Goal: Book appointment/travel/reservation

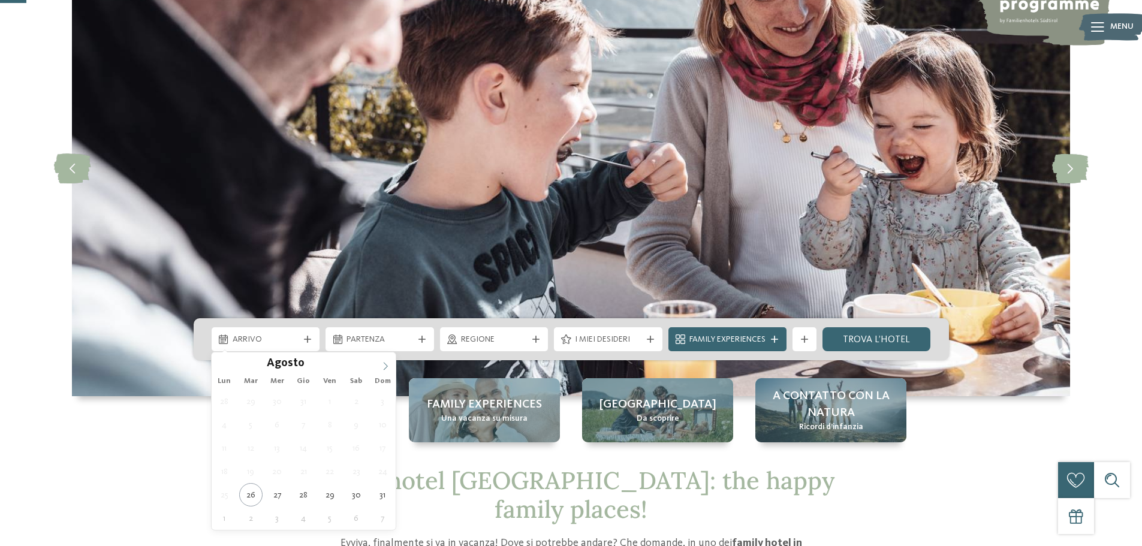
click at [390, 362] on icon at bounding box center [385, 366] width 8 height 8
type div "28.12.2025"
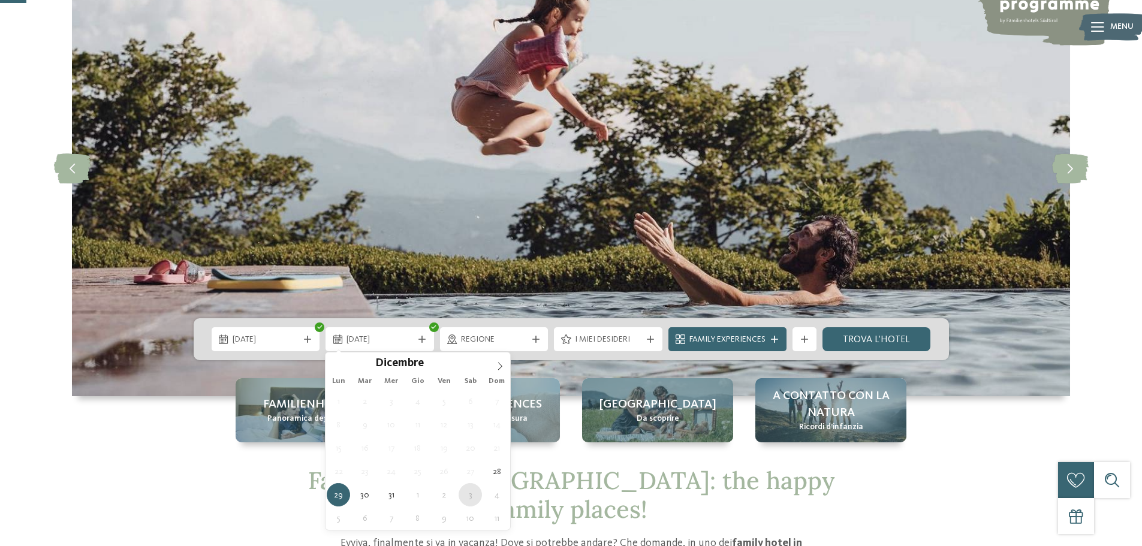
type div "03.01.2026"
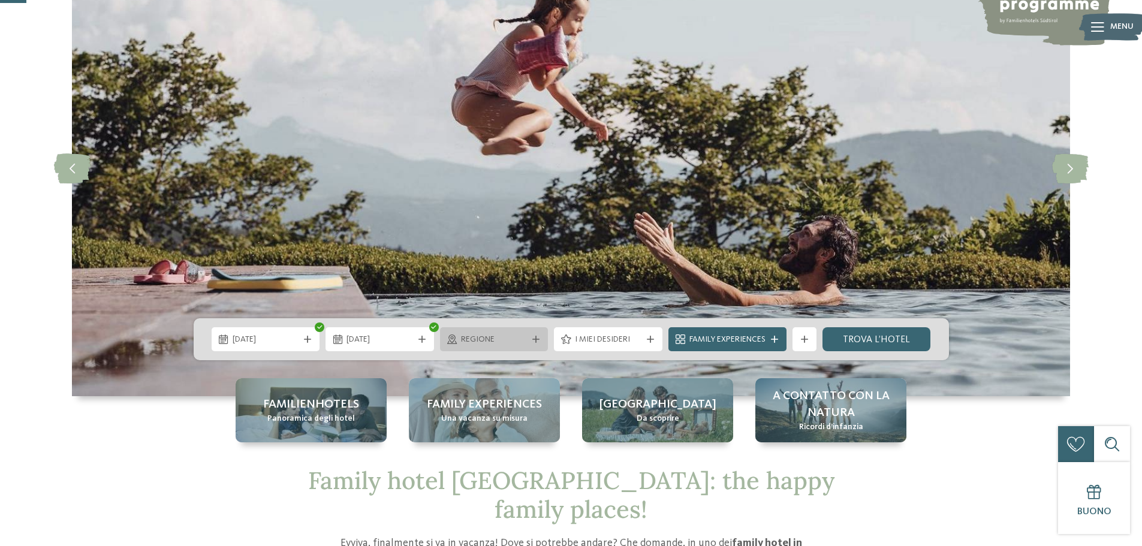
click at [497, 342] on span "Regione" at bounding box center [494, 340] width 67 height 12
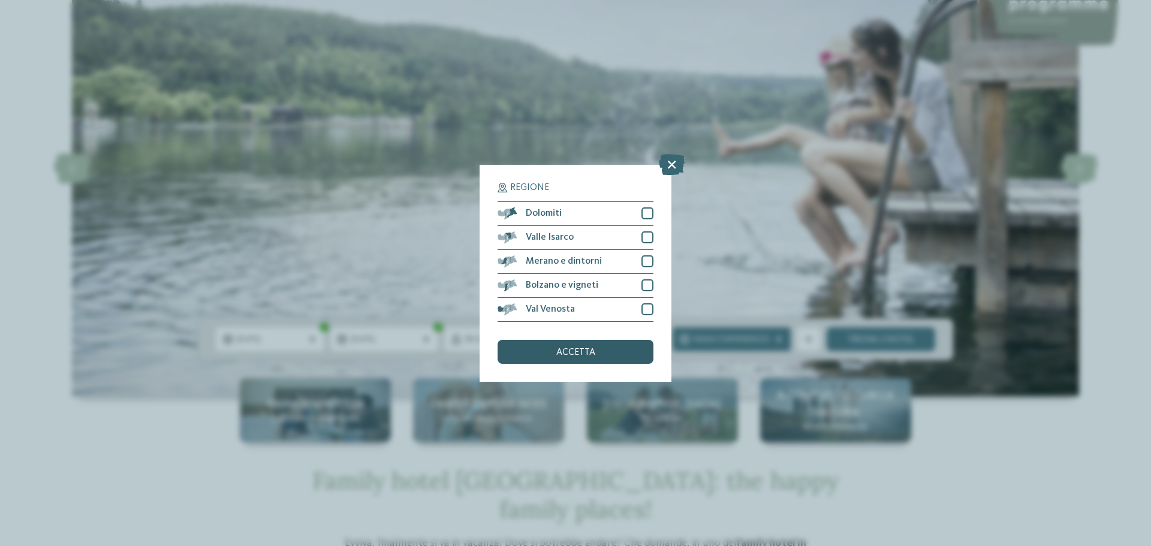
click at [584, 354] on span "accetta" at bounding box center [575, 353] width 39 height 10
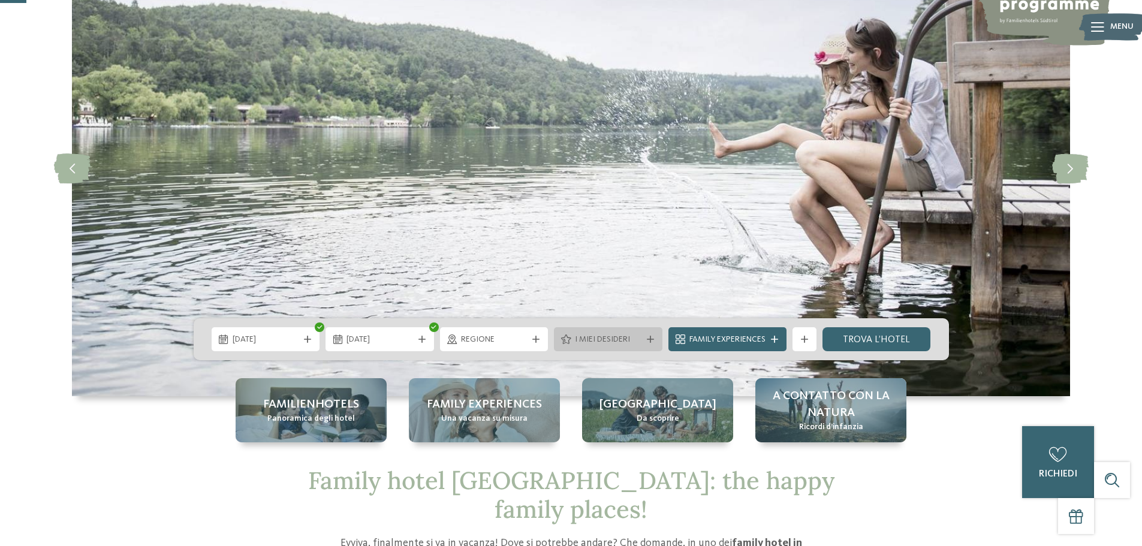
click at [637, 347] on div "I miei desideri" at bounding box center [608, 339] width 108 height 24
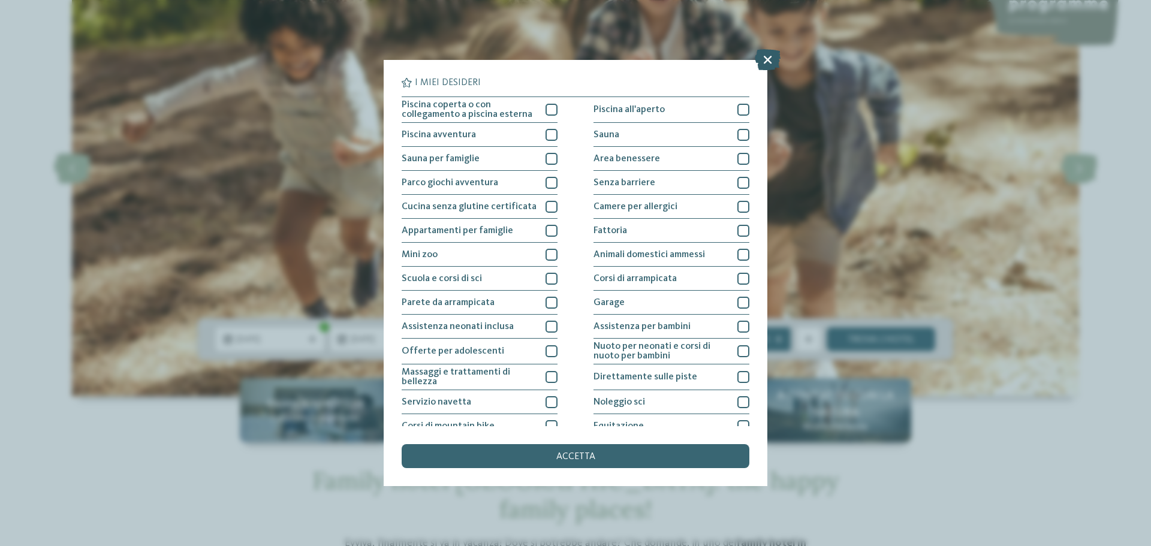
click at [766, 55] on icon at bounding box center [768, 59] width 26 height 21
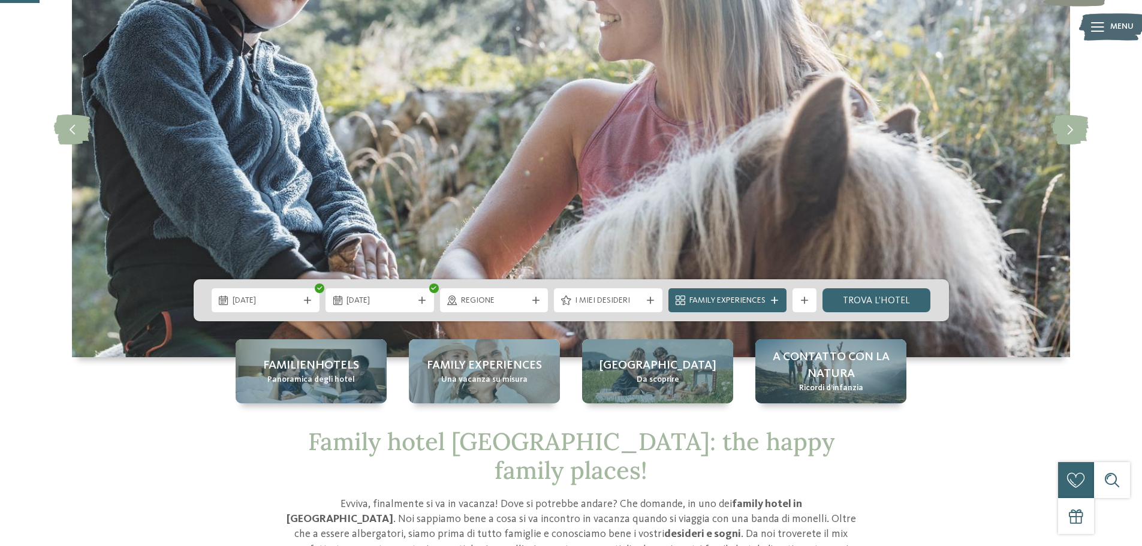
scroll to position [180, 0]
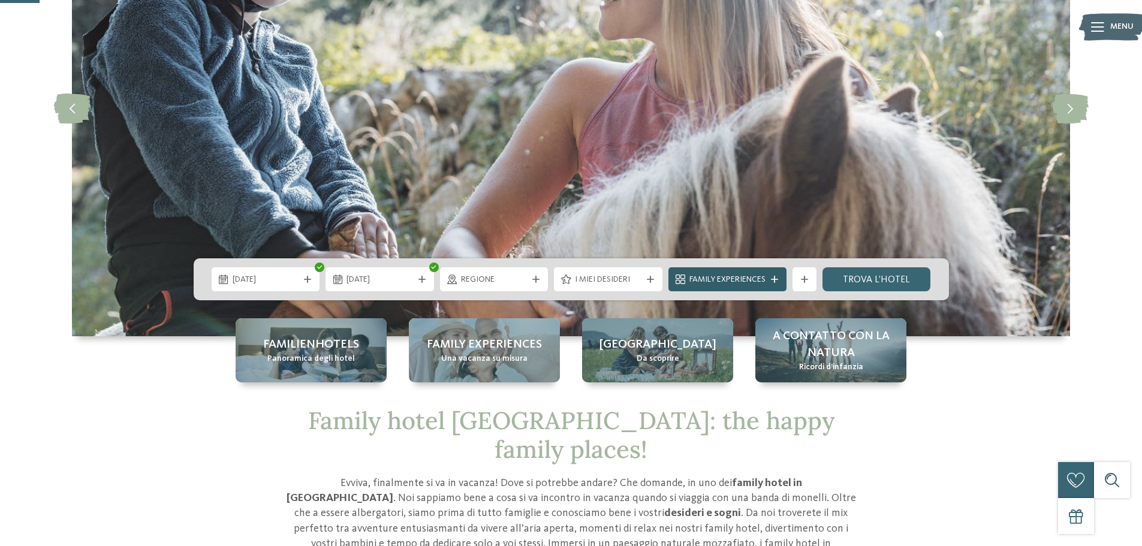
click at [771, 283] on div "Family Experiences" at bounding box center [727, 279] width 118 height 24
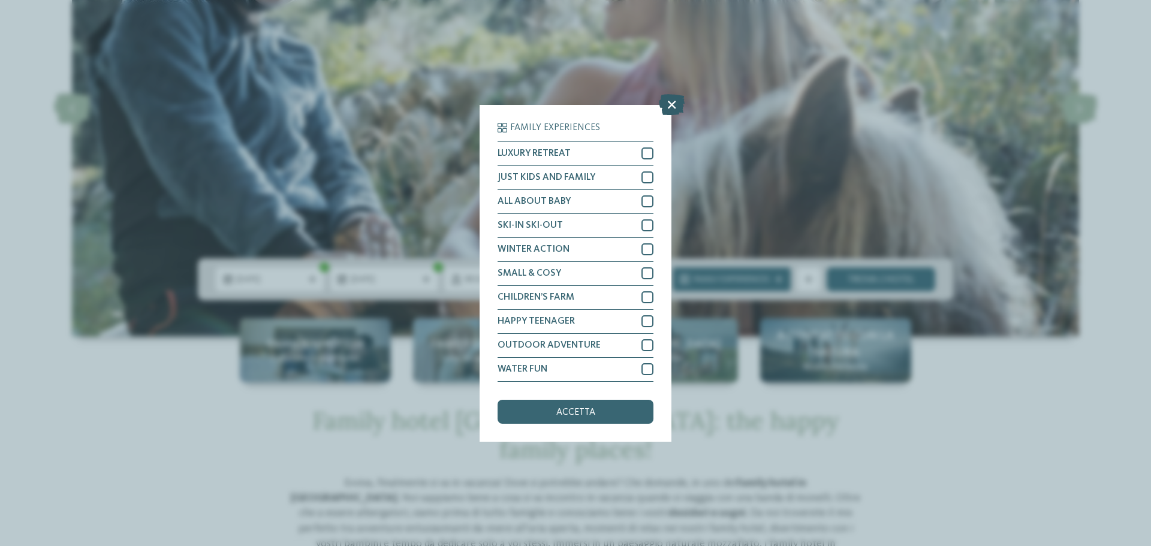
click at [666, 99] on icon at bounding box center [672, 103] width 26 height 21
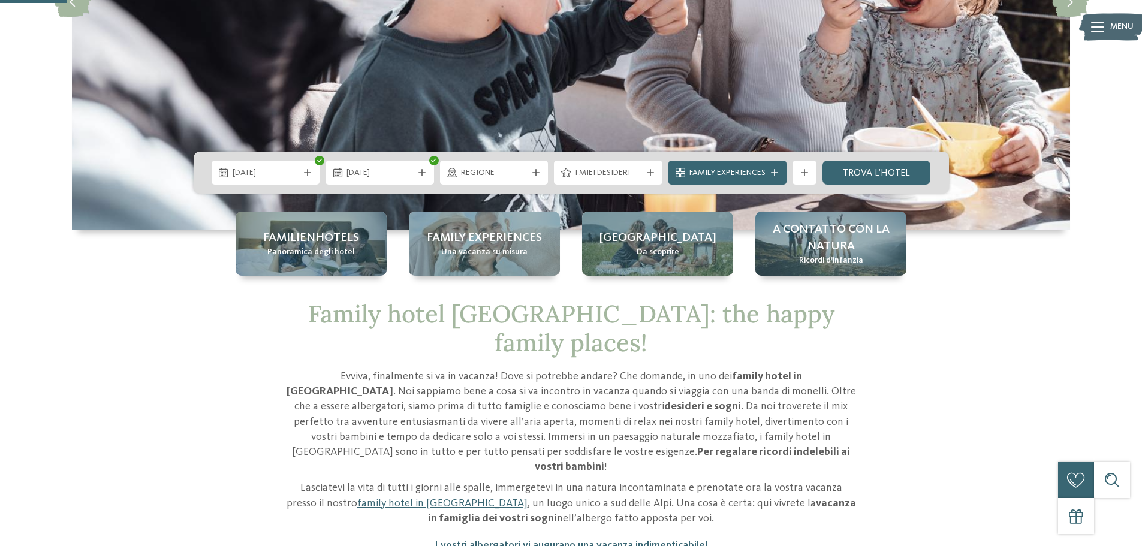
scroll to position [360, 0]
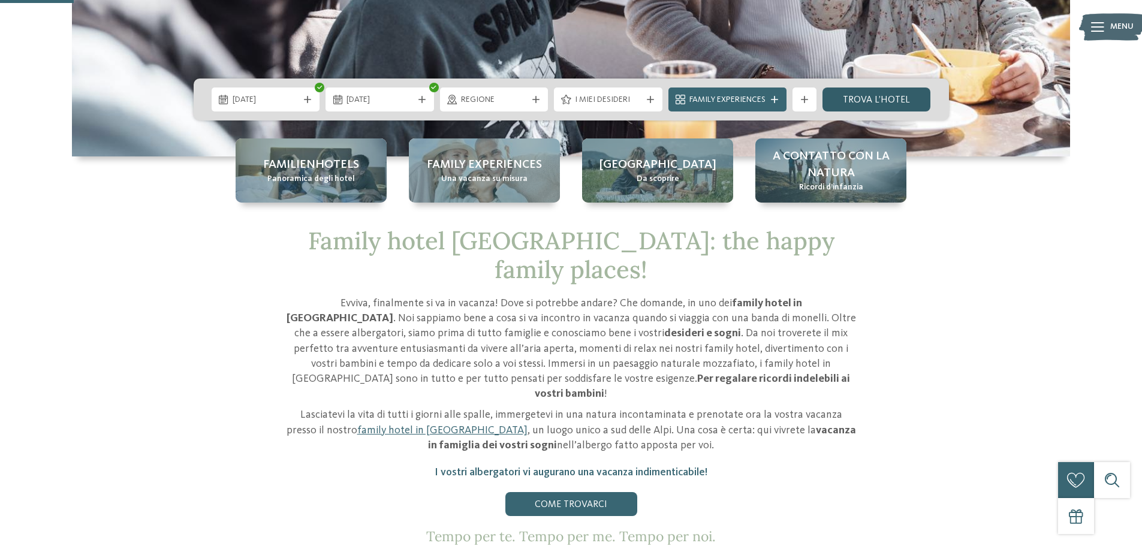
click at [887, 98] on link "trova l’hotel" at bounding box center [876, 99] width 108 height 24
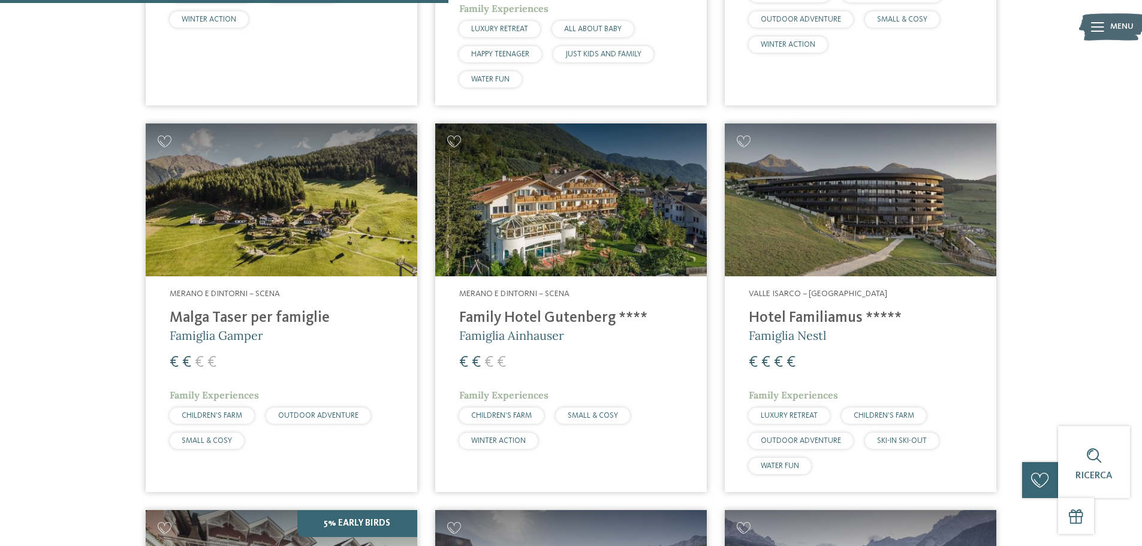
scroll to position [1172, 0]
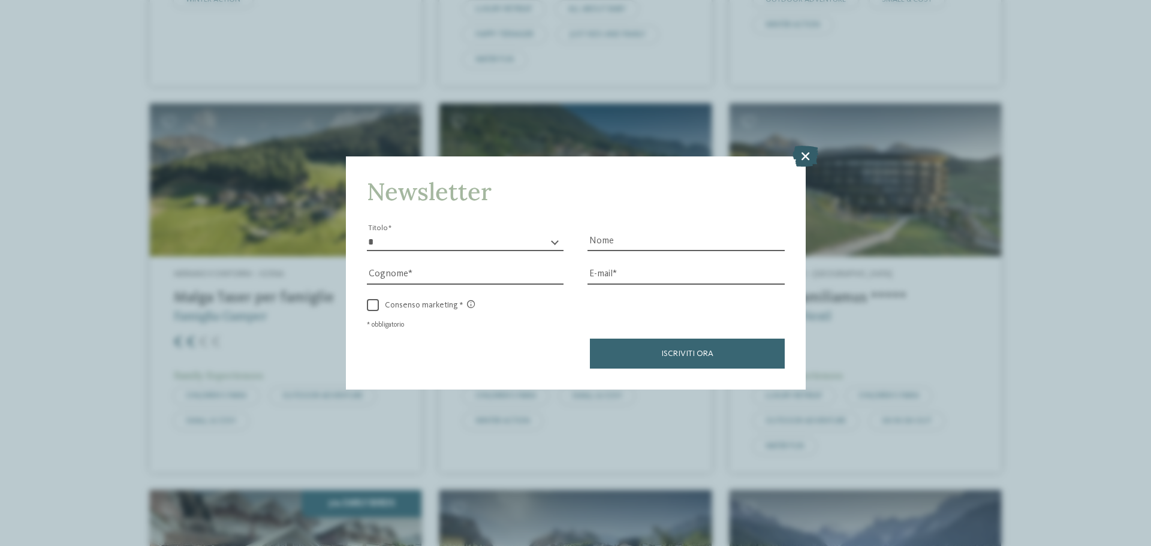
click at [799, 151] on icon at bounding box center [805, 156] width 26 height 21
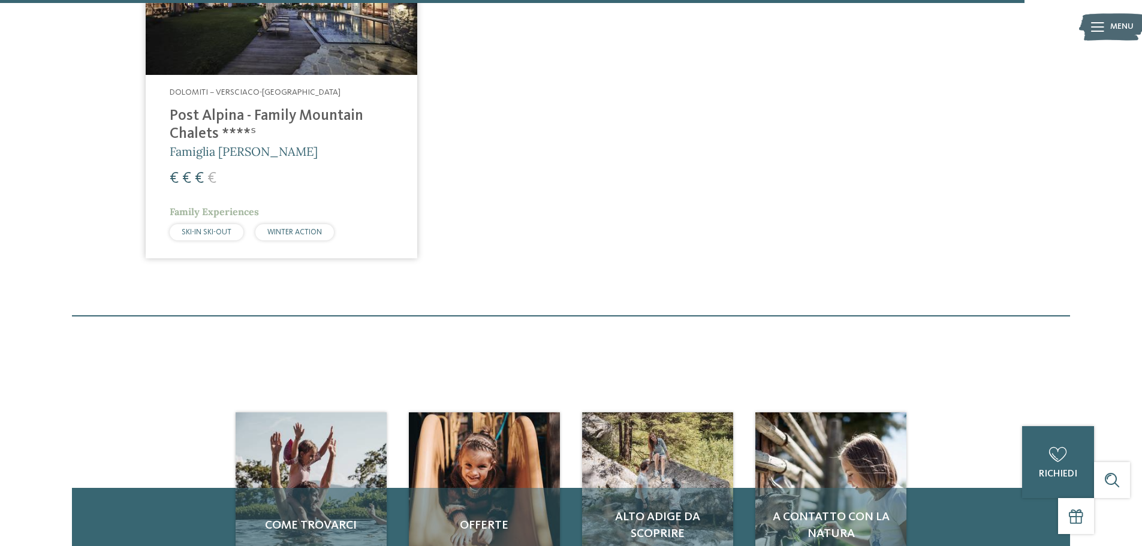
scroll to position [2970, 0]
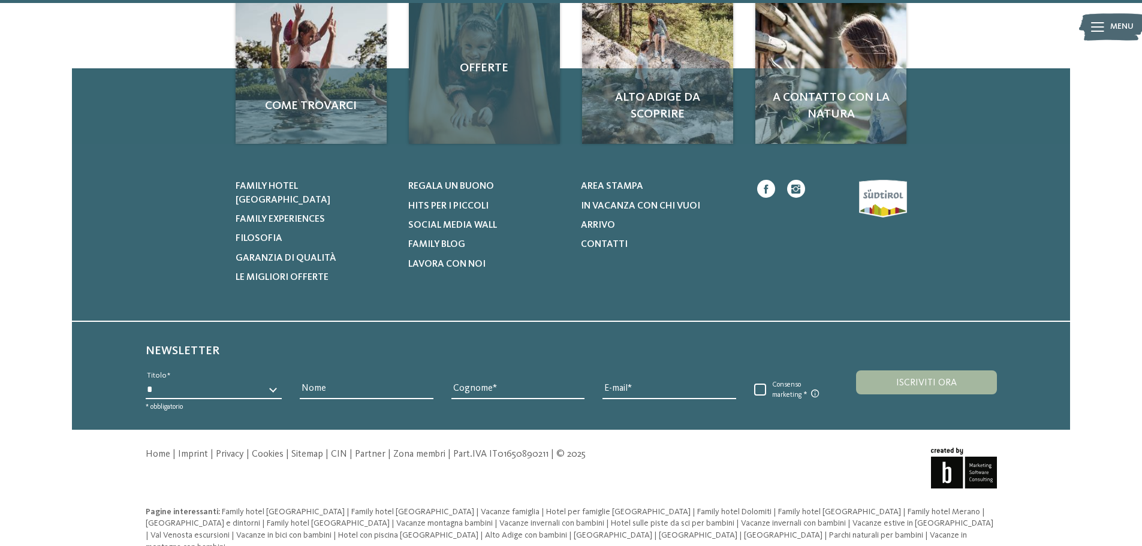
click at [509, 111] on div "Offerte" at bounding box center [484, 68] width 151 height 151
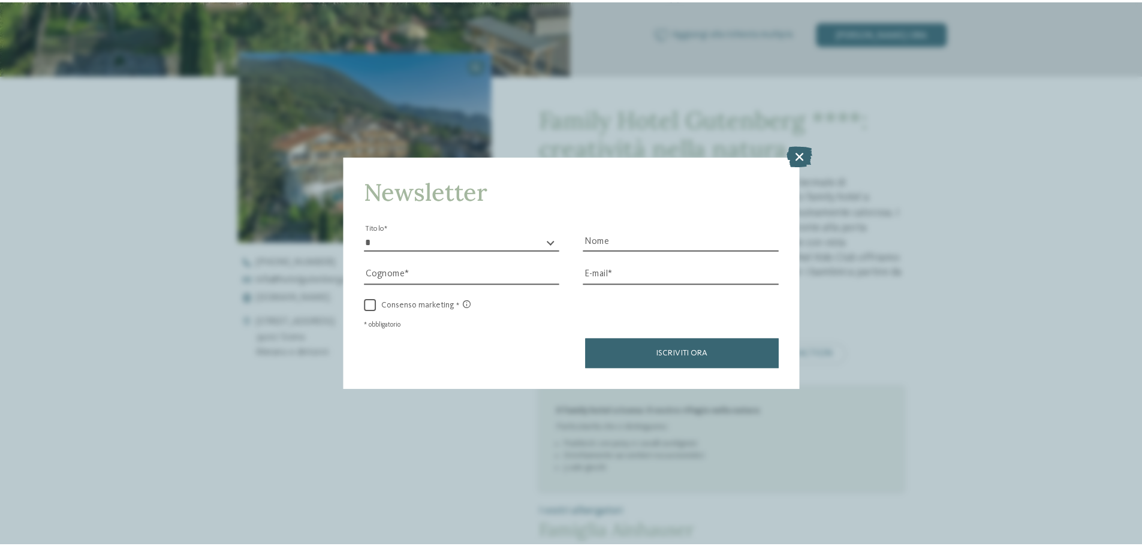
scroll to position [420, 0]
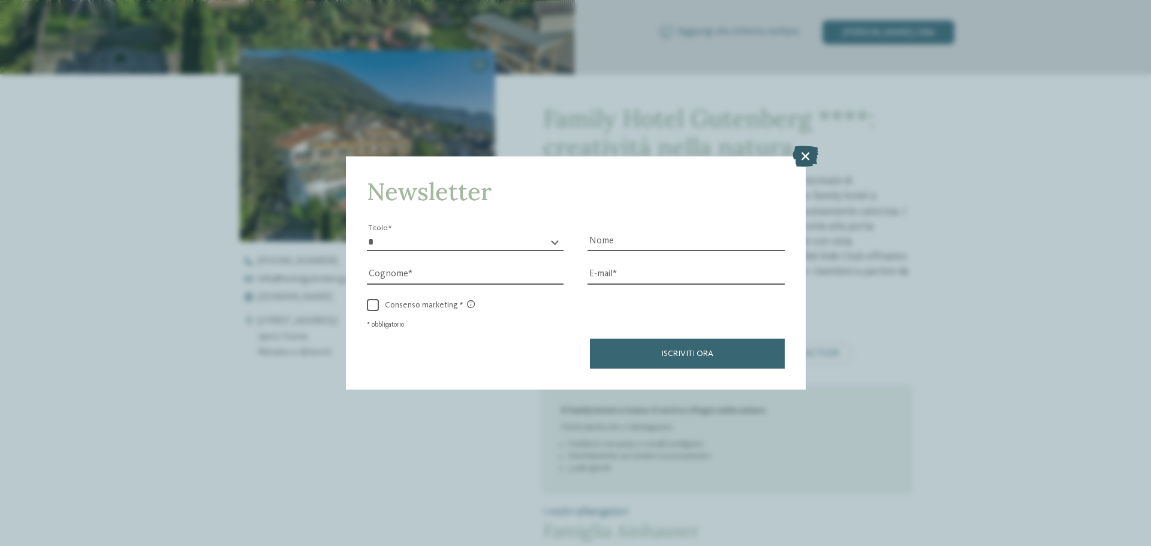
click at [793, 146] on icon at bounding box center [805, 156] width 26 height 21
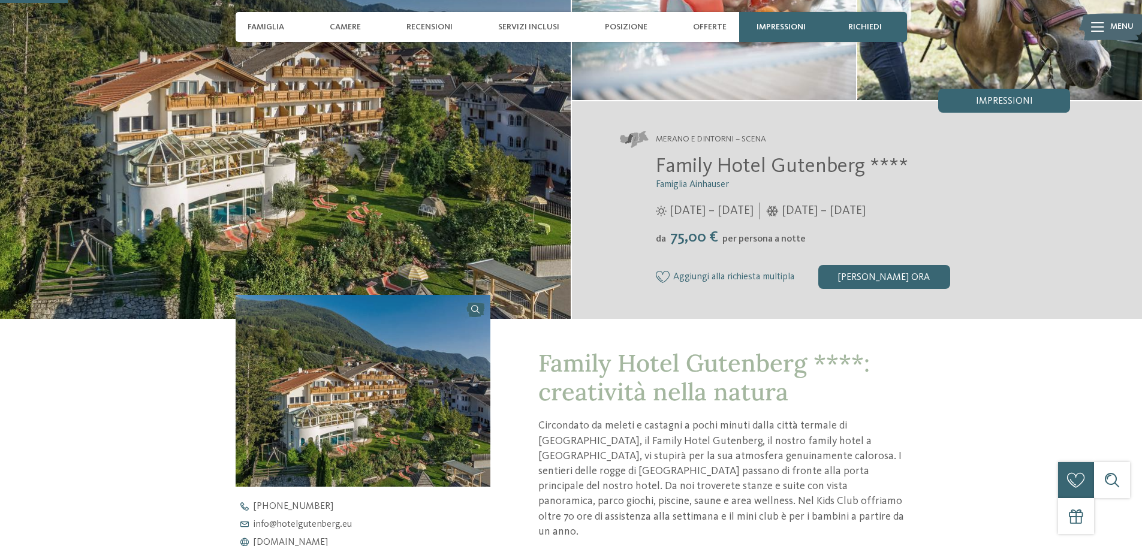
scroll to position [300, 0]
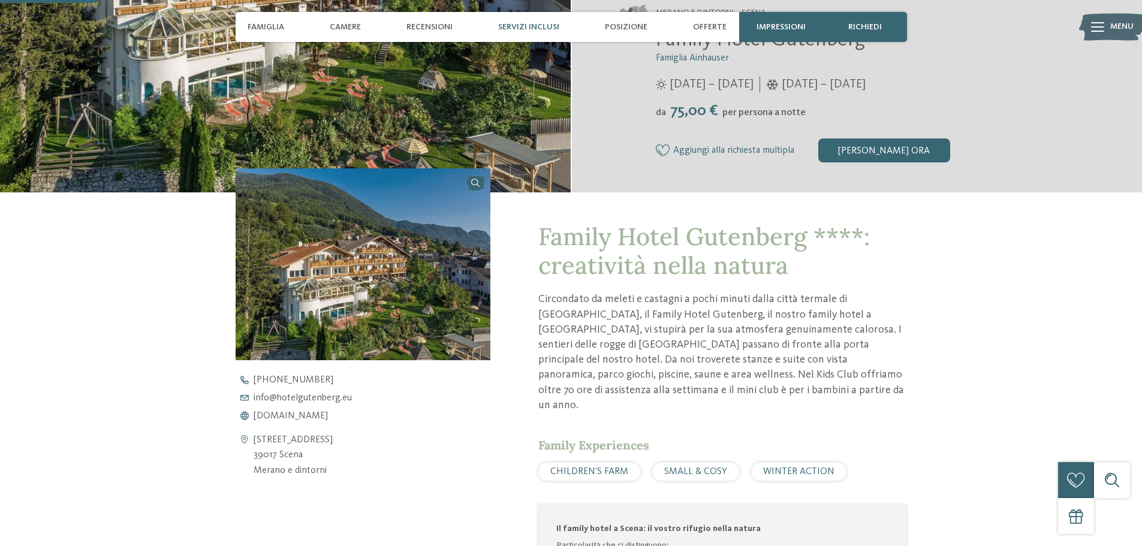
click at [532, 20] on div "Servizi inclusi" at bounding box center [528, 27] width 73 height 30
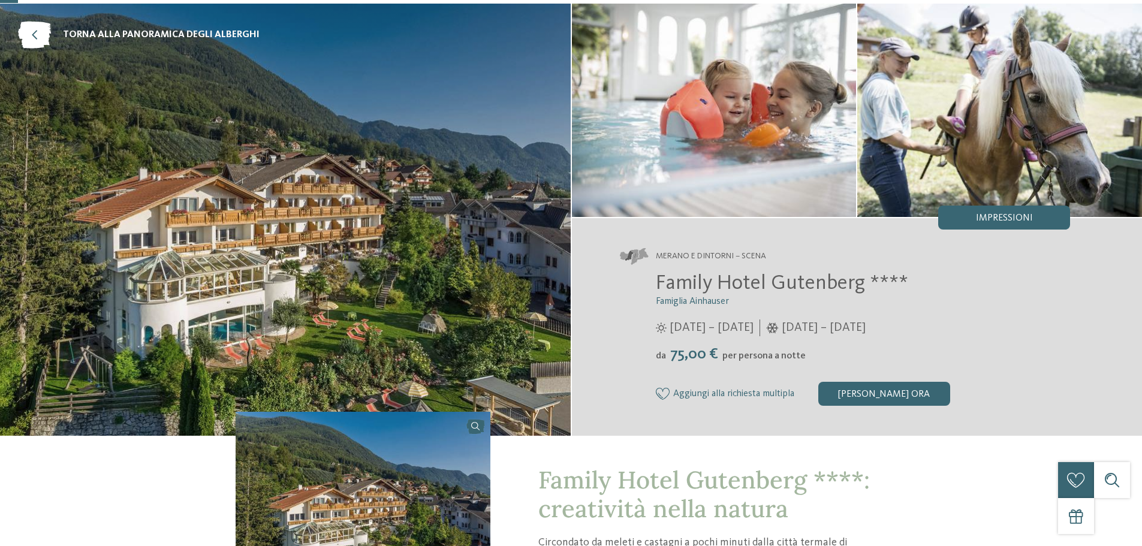
scroll to position [180, 0]
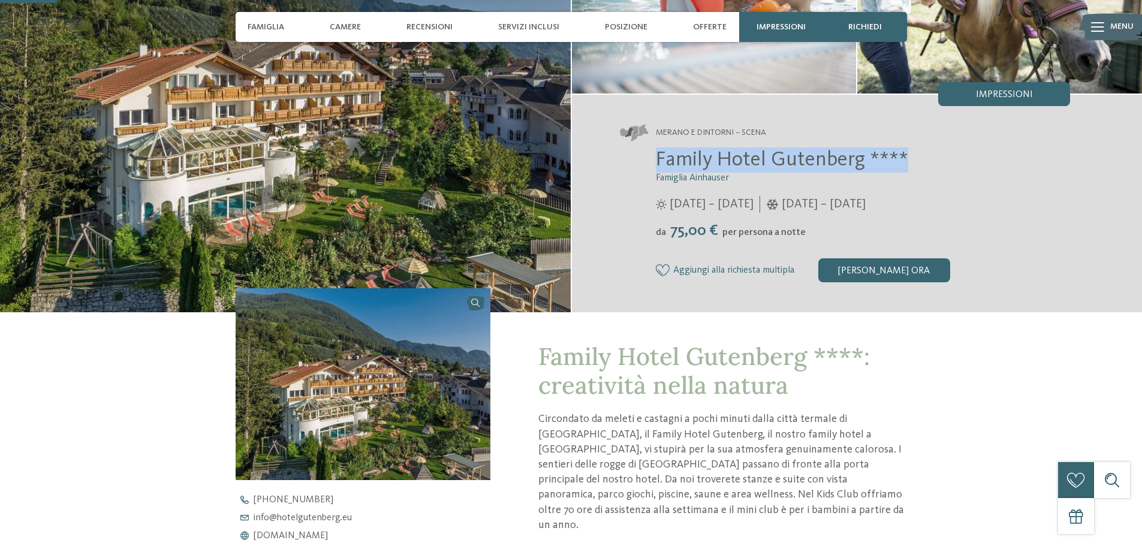
drag, startPoint x: 660, startPoint y: 161, endPoint x: 930, endPoint y: 165, distance: 270.3
click at [930, 165] on h2 "Family Hotel Gutenberg ****" at bounding box center [863, 159] width 415 height 25
copy span "Family Hotel Gutenberg ****"
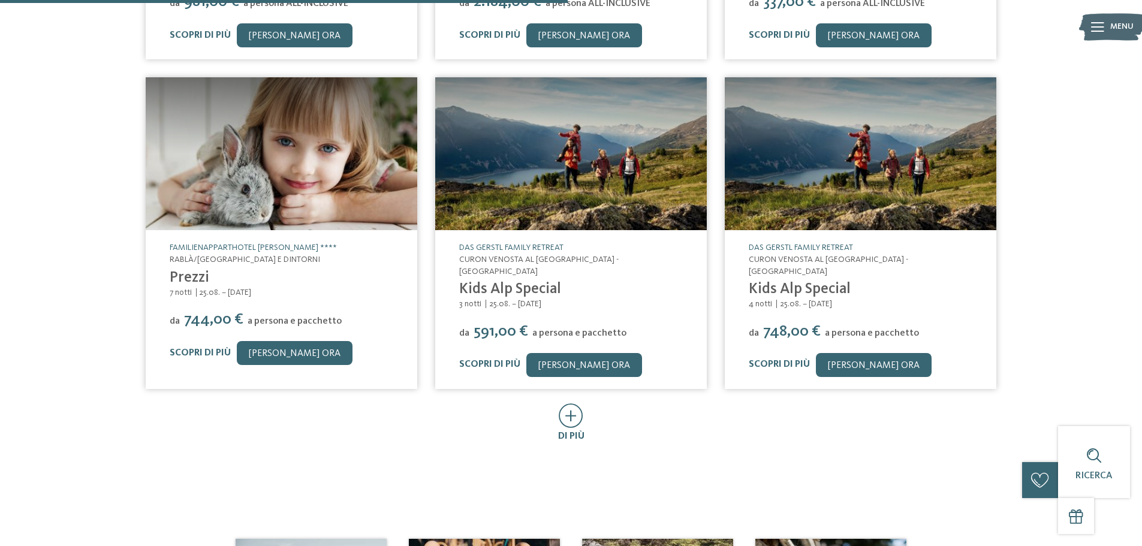
scroll to position [539, 0]
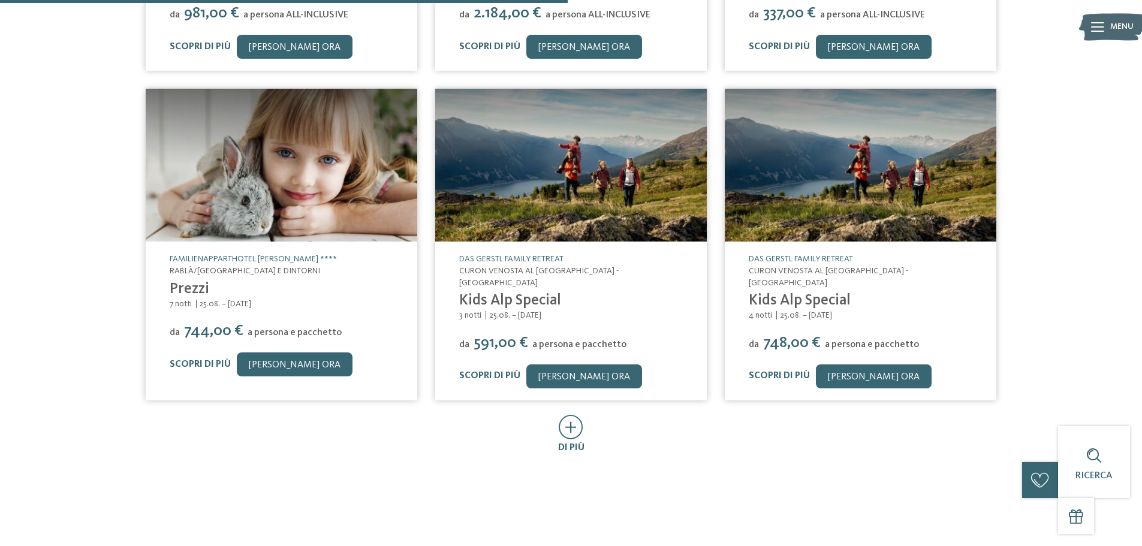
click at [307, 273] on span "Rablà/[GEOGRAPHIC_DATA] e dintorni" at bounding box center [245, 271] width 150 height 8
drag, startPoint x: 311, startPoint y: 260, endPoint x: 158, endPoint y: 255, distance: 152.9
click at [158, 255] on div "Familienapparthotel Heidi **** Rablà/Parcines - Merano e dintorni Prezzi 7 nott…" at bounding box center [281, 315] width 271 height 147
drag, startPoint x: 192, startPoint y: 254, endPoint x: 144, endPoint y: 385, distance: 139.0
click at [144, 385] on article "Familienapparthotel Heidi **** Rablà/Parcines - Merano e dintorni Prezzi 7 nott…" at bounding box center [281, 244] width 289 height 329
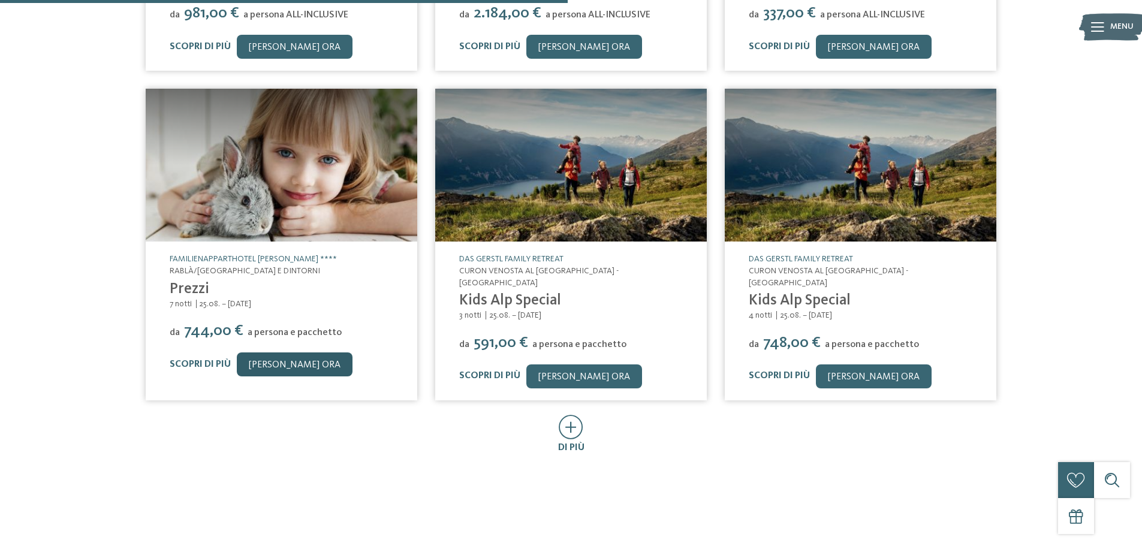
click at [273, 371] on link "[PERSON_NAME] ora" at bounding box center [295, 364] width 116 height 24
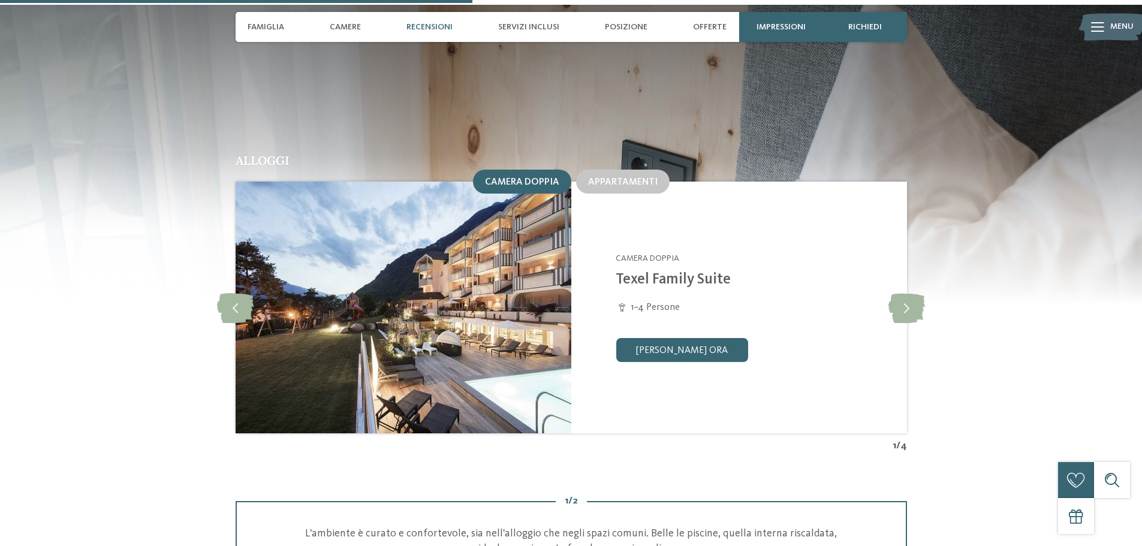
scroll to position [1263, 0]
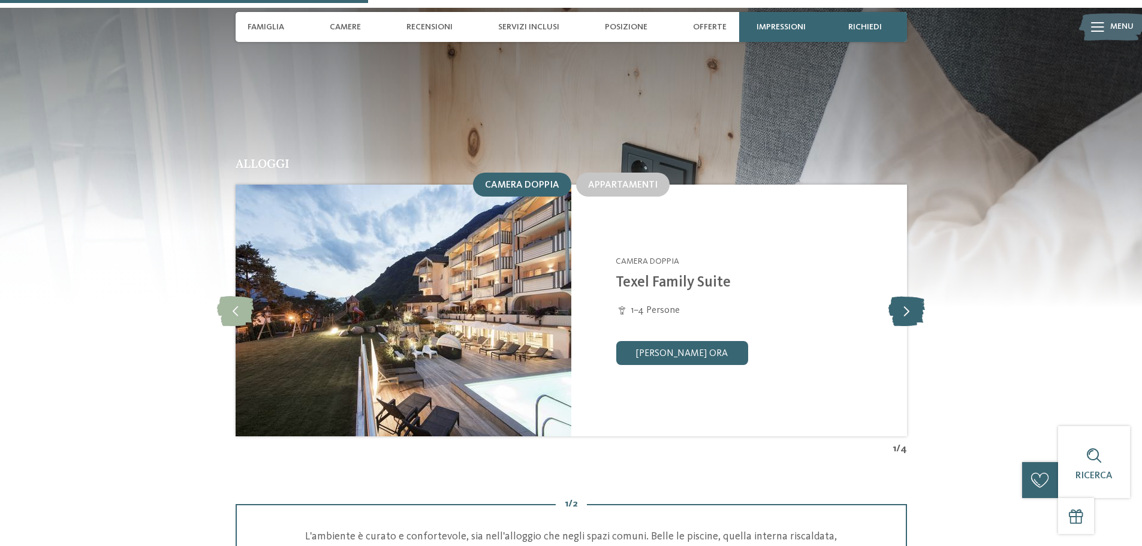
click at [903, 295] on icon at bounding box center [906, 310] width 37 height 30
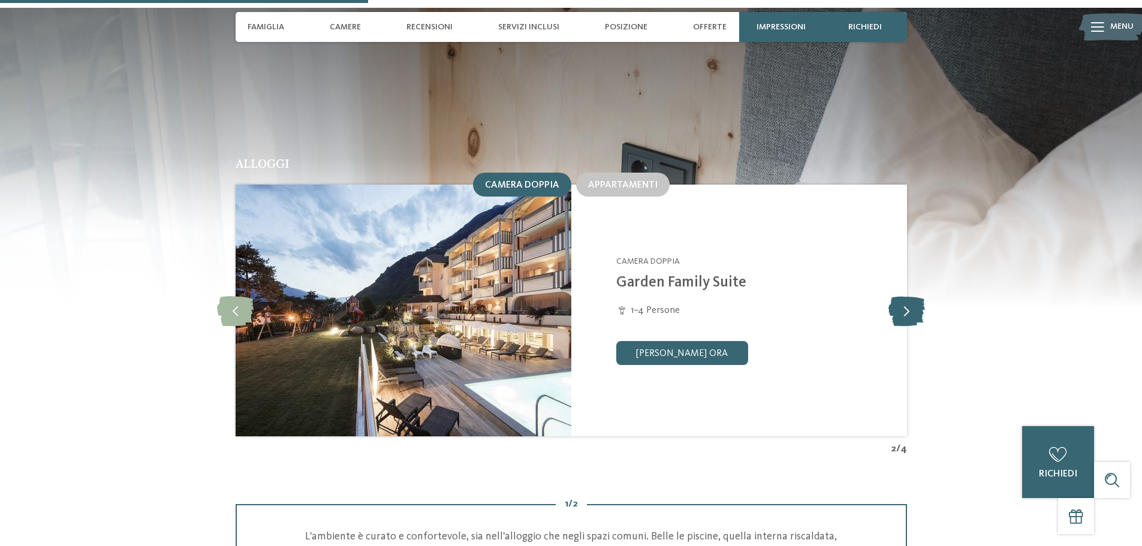
click at [903, 295] on icon at bounding box center [906, 310] width 37 height 30
